Goal: Find specific page/section: Find specific page/section

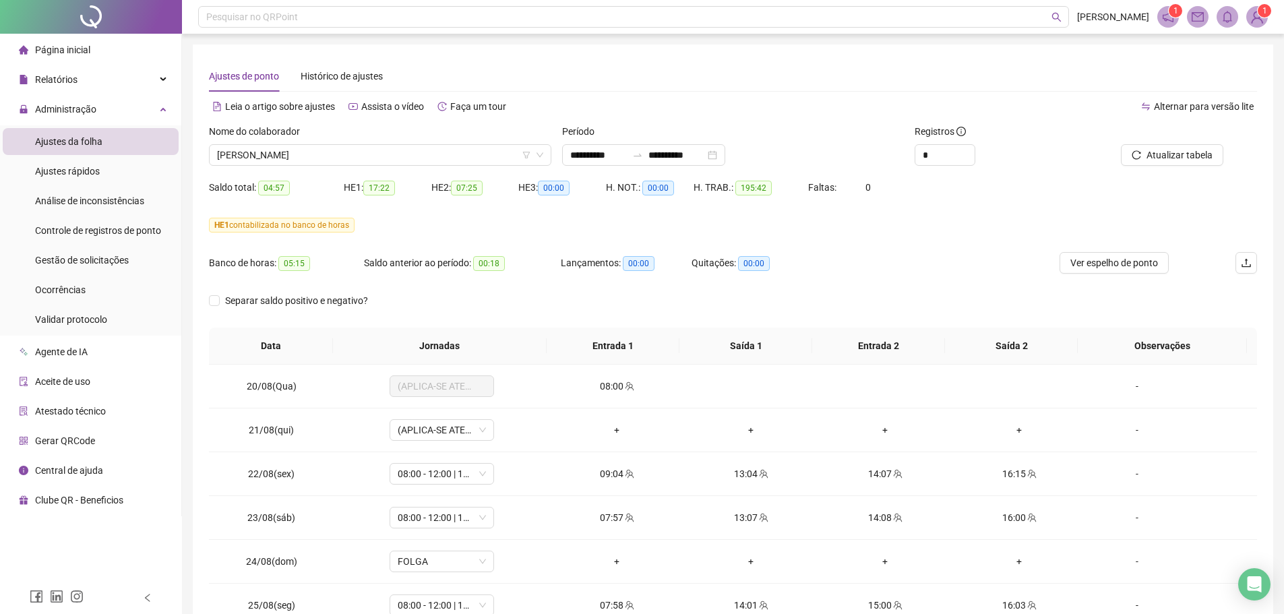
scroll to position [1022, 0]
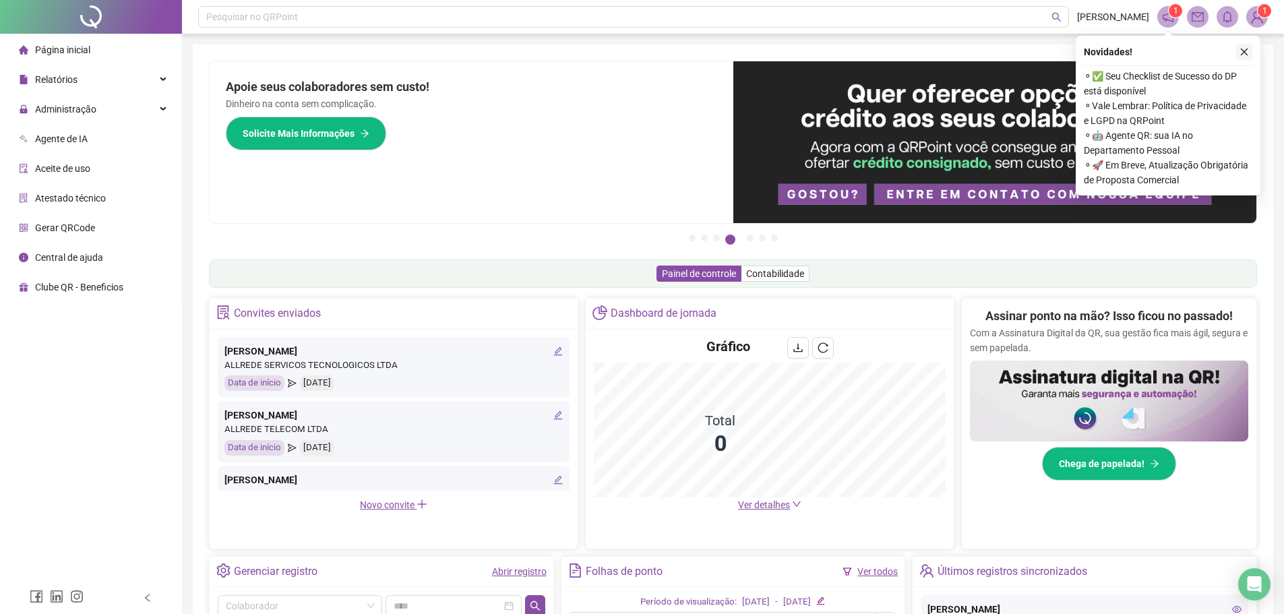
click at [1245, 51] on icon "close" at bounding box center [1243, 51] width 9 height 9
